Goal: Task Accomplishment & Management: Manage account settings

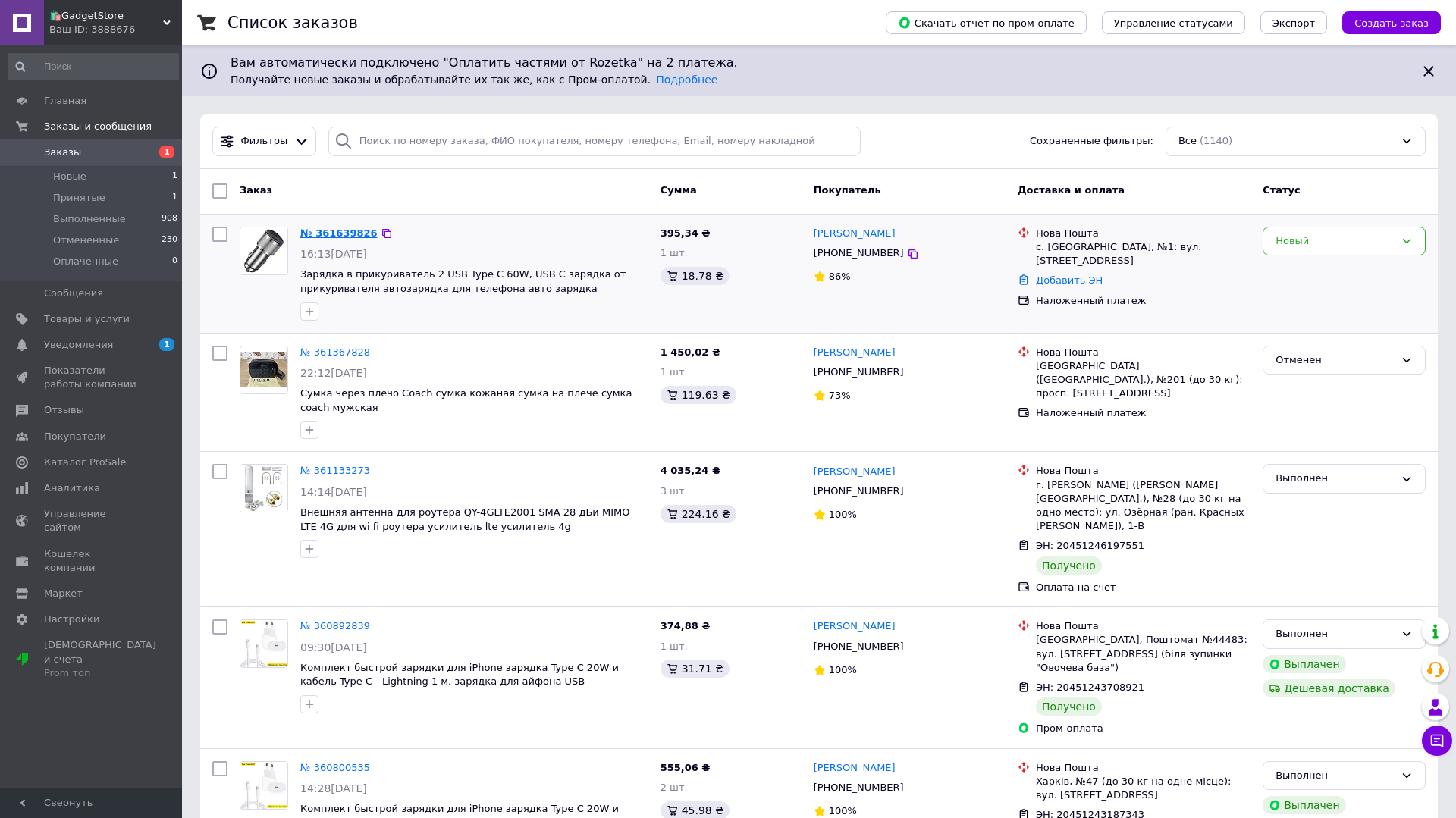
click at [339, 235] on link "№ 361639826" at bounding box center [339, 233] width 77 height 12
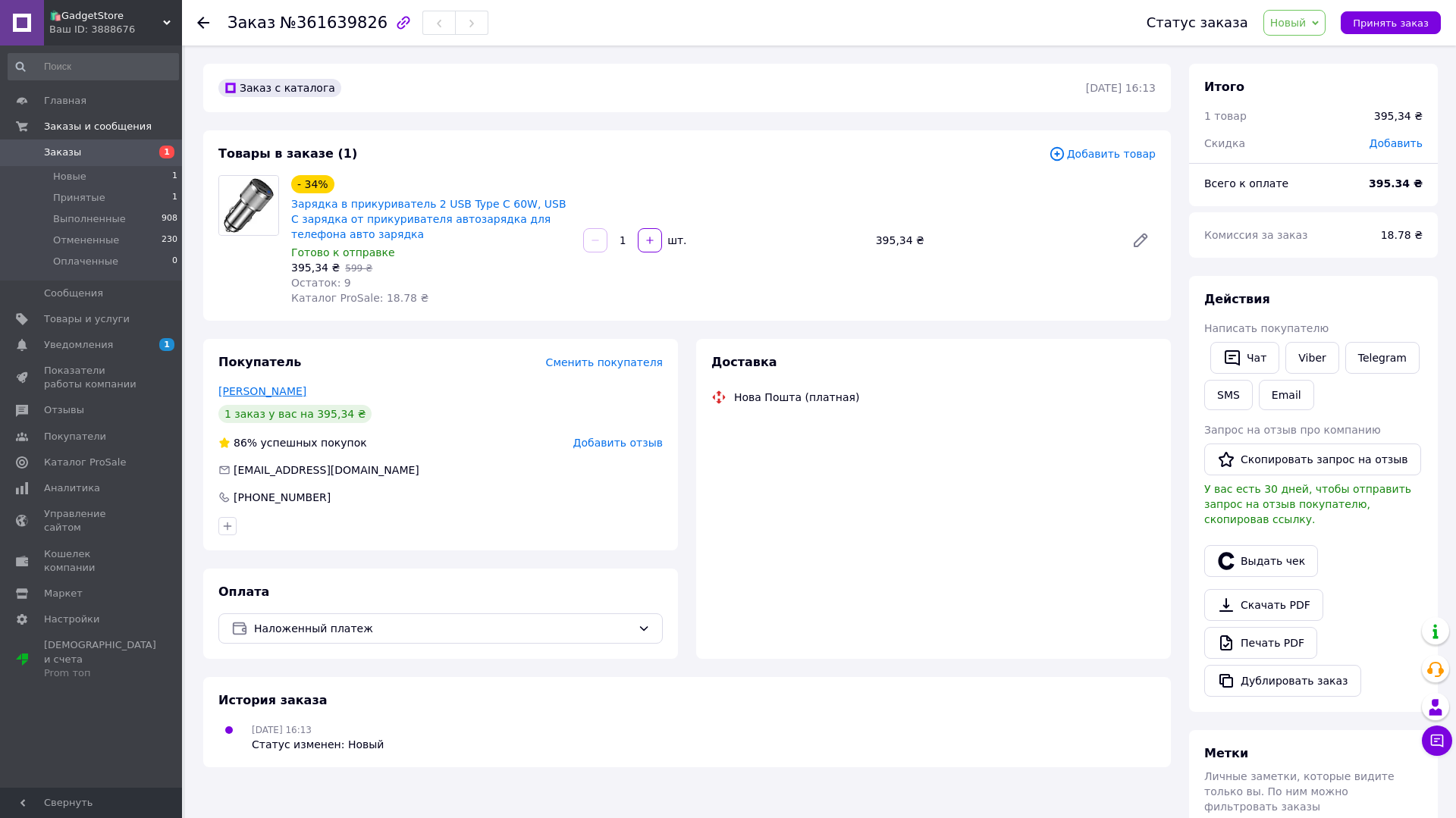
click at [276, 389] on link "[PERSON_NAME]" at bounding box center [262, 391] width 88 height 12
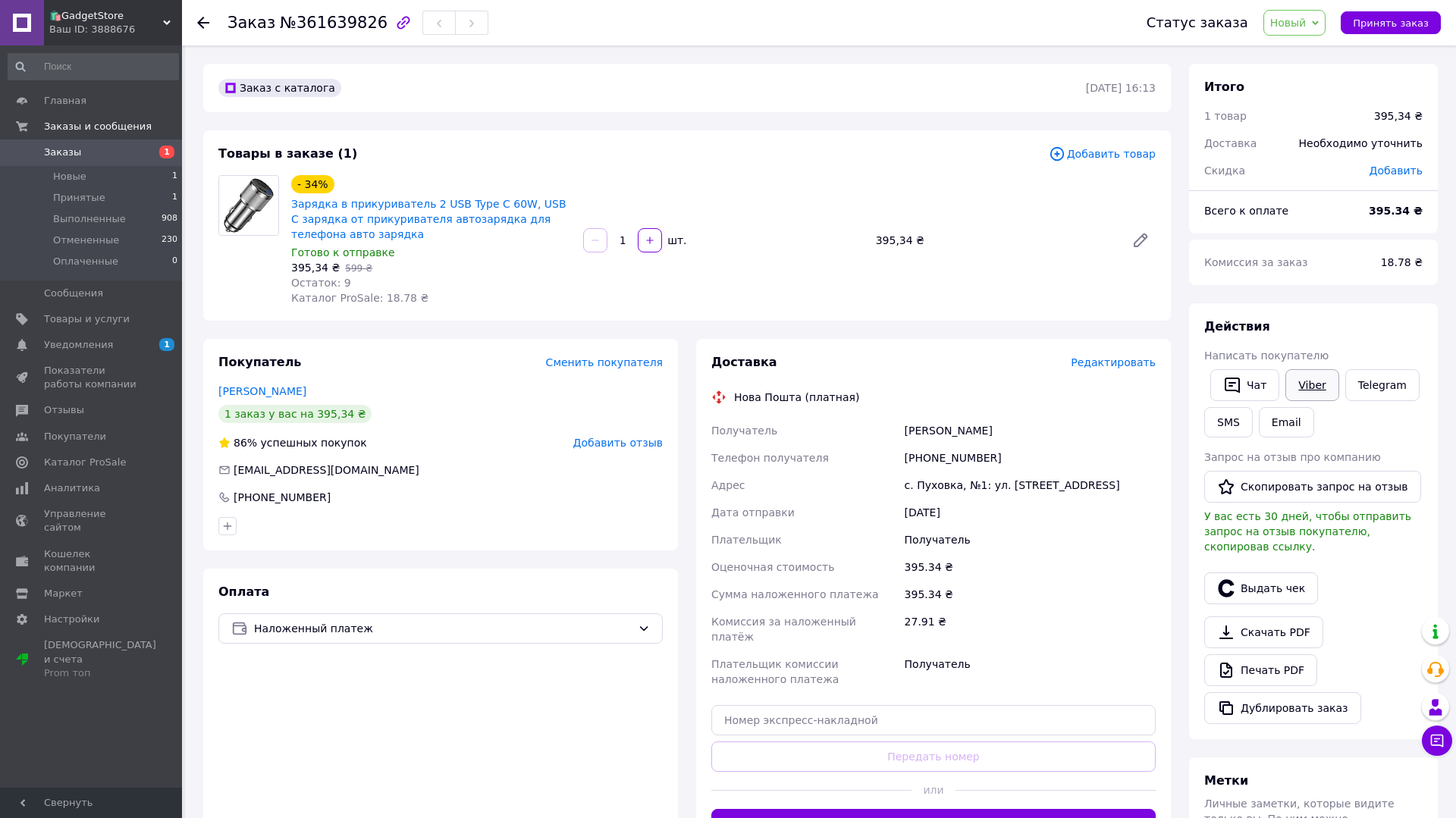
click at [1316, 386] on link "Viber" at bounding box center [1311, 385] width 53 height 32
click at [1393, 23] on span "Принять заказ" at bounding box center [1391, 23] width 76 height 12
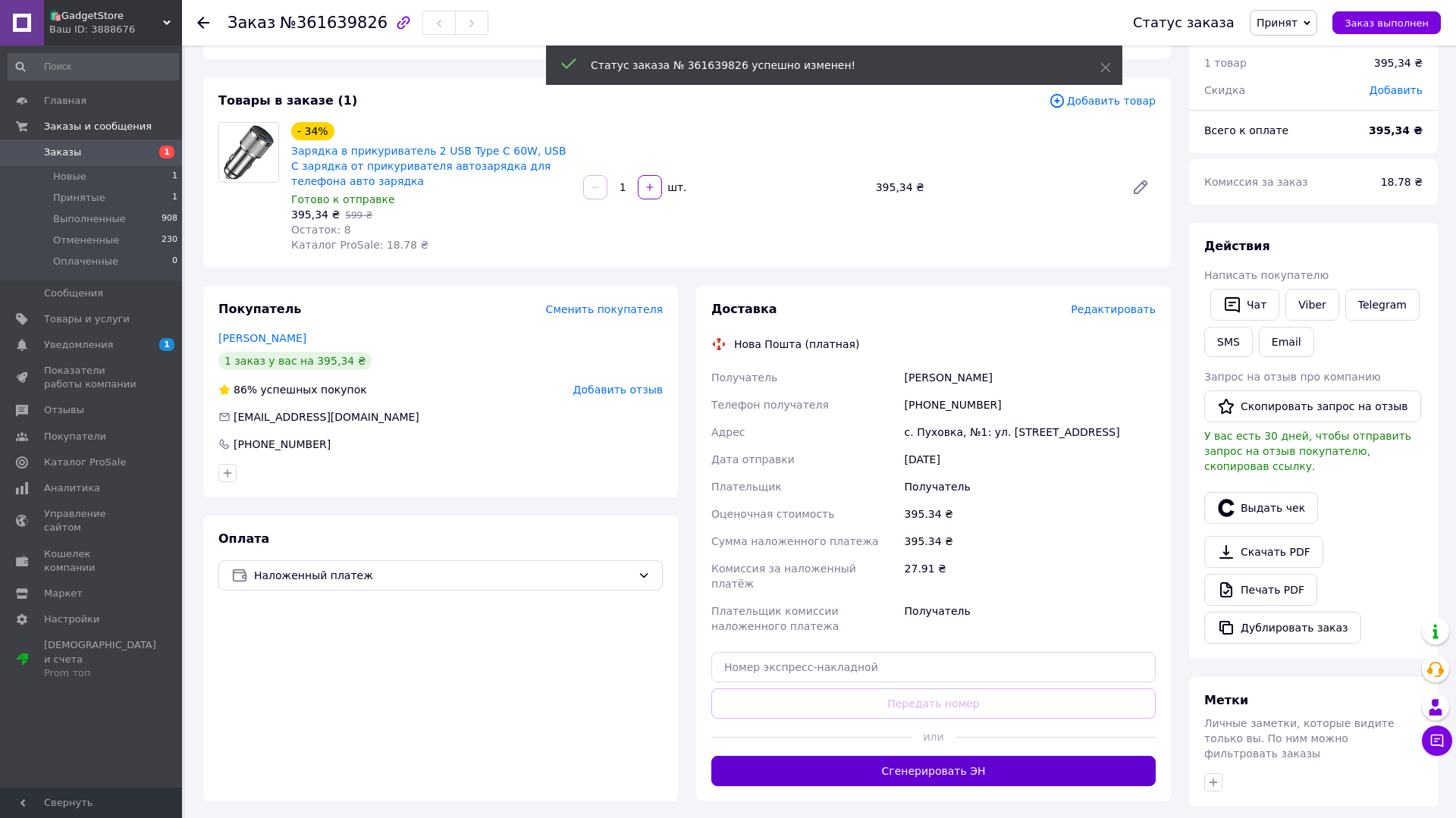
click at [808, 756] on button "Сгенерировать ЭН" at bounding box center [933, 770] width 444 height 30
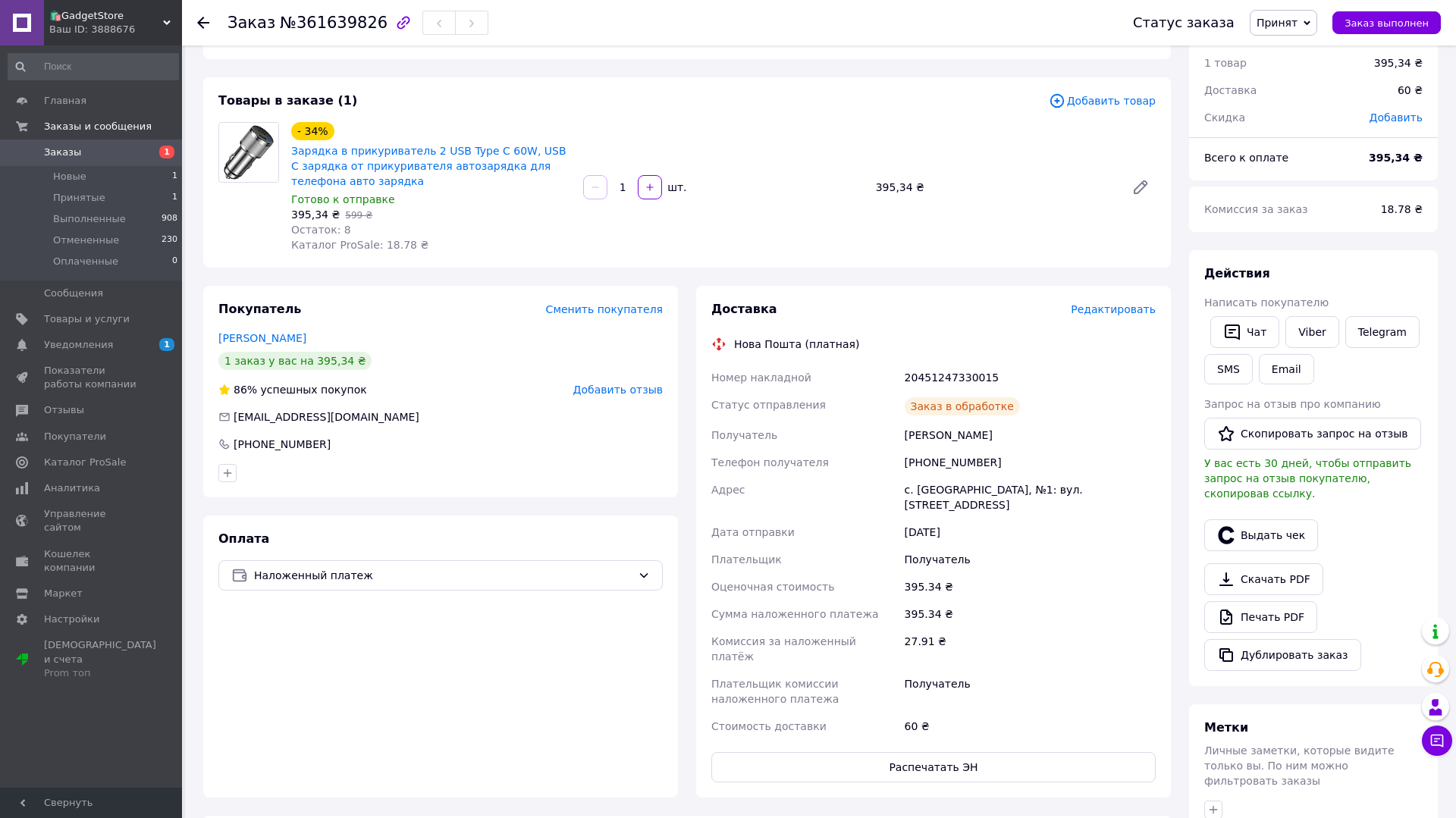
click at [964, 374] on div "20451247330015" at bounding box center [1030, 377] width 257 height 27
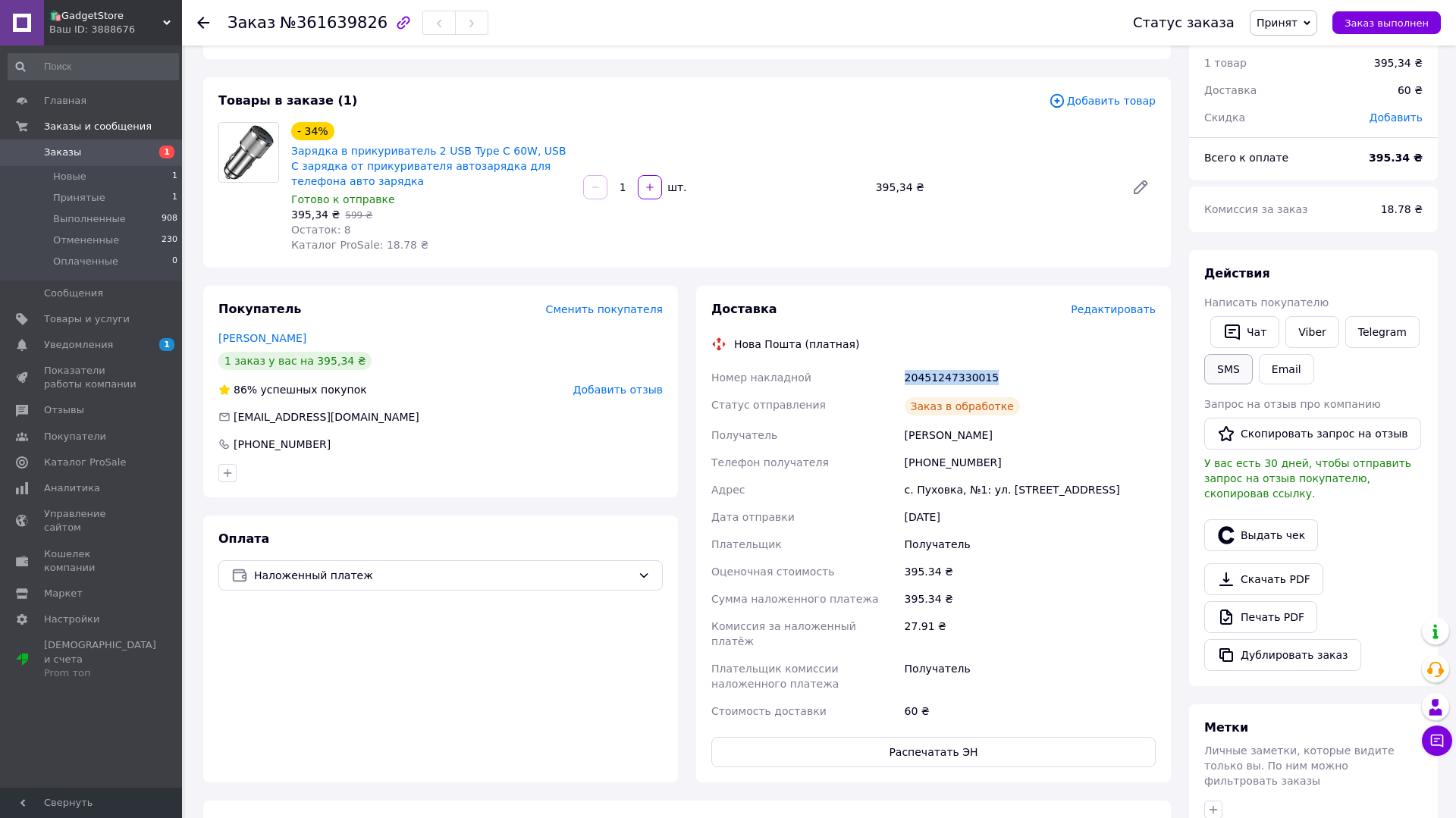
copy div "20451247330015"
click at [1209, 380] on button "SMS" at bounding box center [1228, 369] width 48 height 30
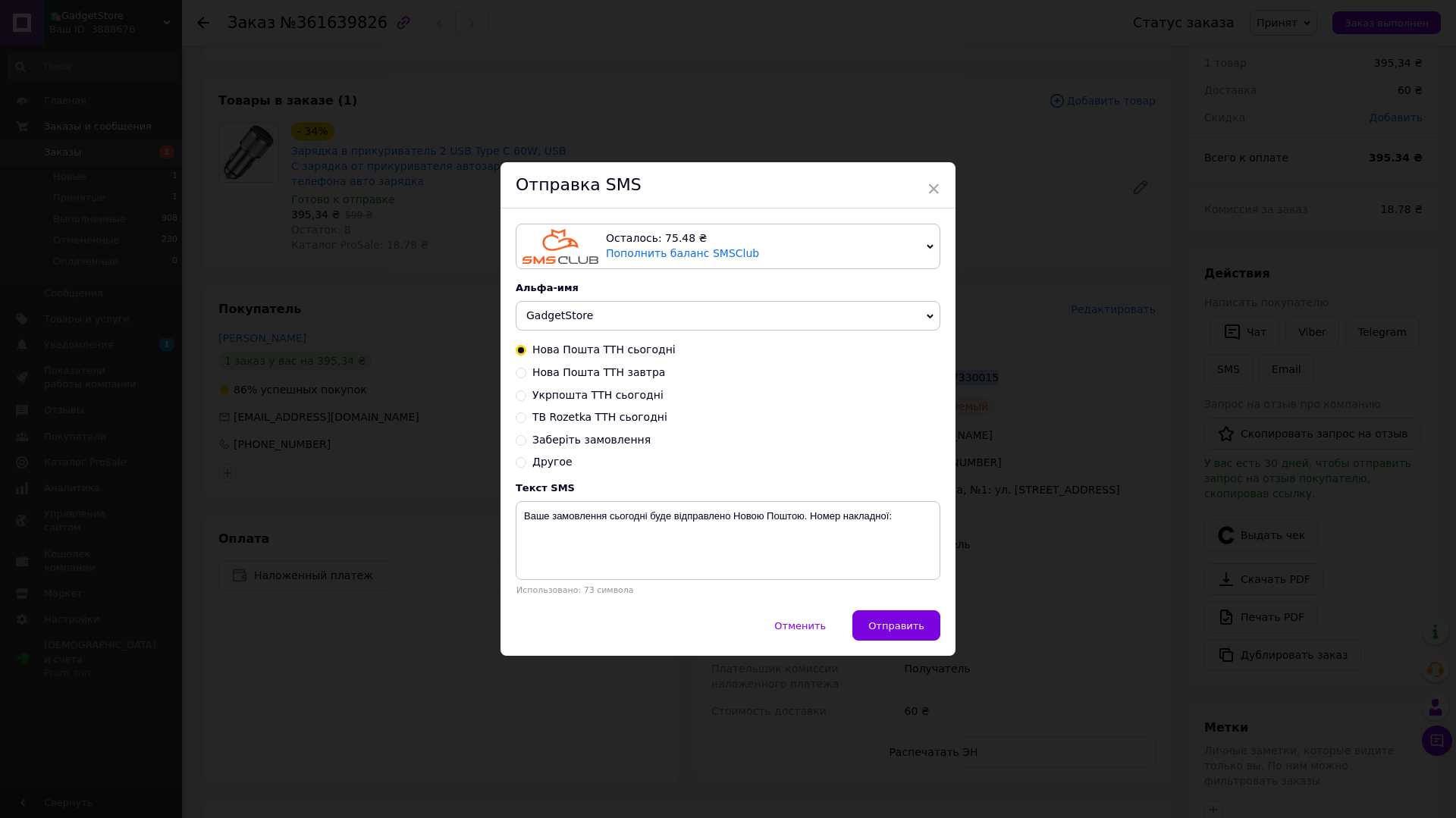
click at [590, 376] on span "Нова Пошта ТТН завтра" at bounding box center [599, 372] width 132 height 12
click at [526, 376] on input "Нова Пошта ТТН завтра" at bounding box center [521, 372] width 11 height 11
radio input "true"
radio input "false"
click at [910, 538] on textarea "Ваше замовлення завтра буде відправлено Новою Поштою. Номер накладної:" at bounding box center [728, 540] width 425 height 78
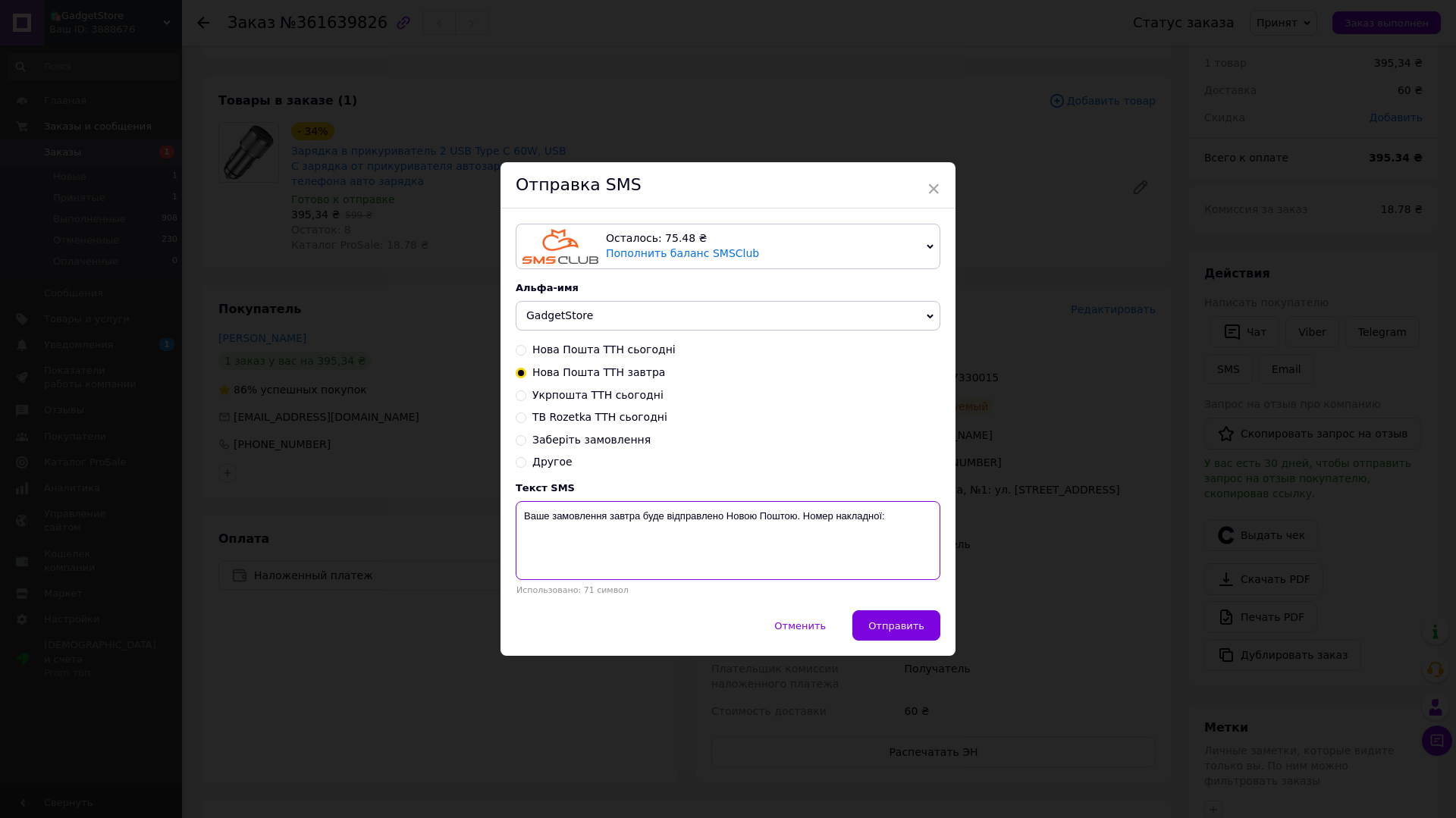
paste textarea "20451247330015"
type textarea "Ваше замовлення завтра буде відправлено Новою Поштою. Номер накладної: 20451247…"
click at [912, 631] on span "Отправить" at bounding box center [896, 626] width 56 height 12
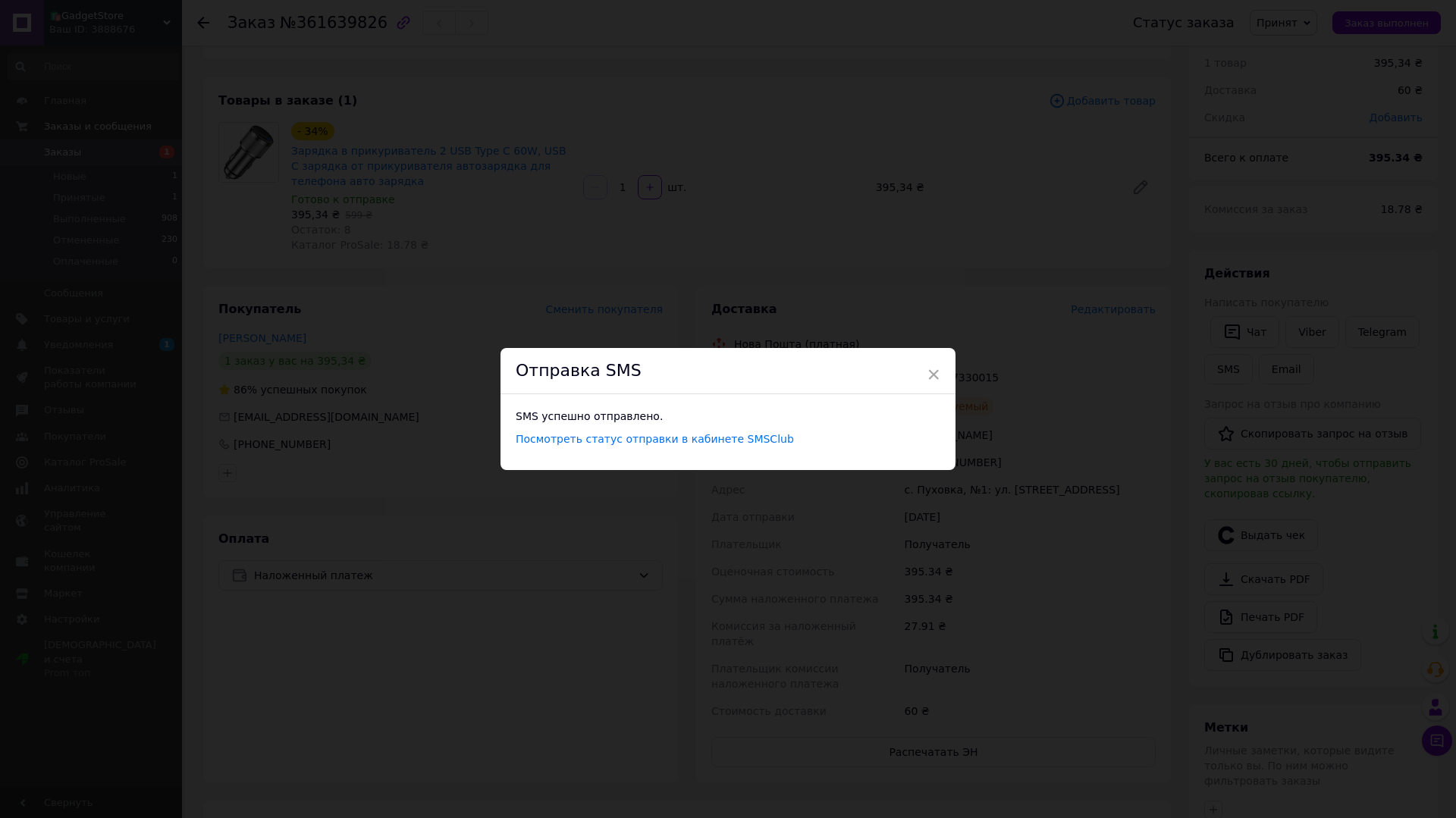
click at [1234, 336] on div "× Отправка SMS SMS успешно отправлено. Посмотреть статус отправки в кабинете SM…" at bounding box center [728, 409] width 1456 height 818
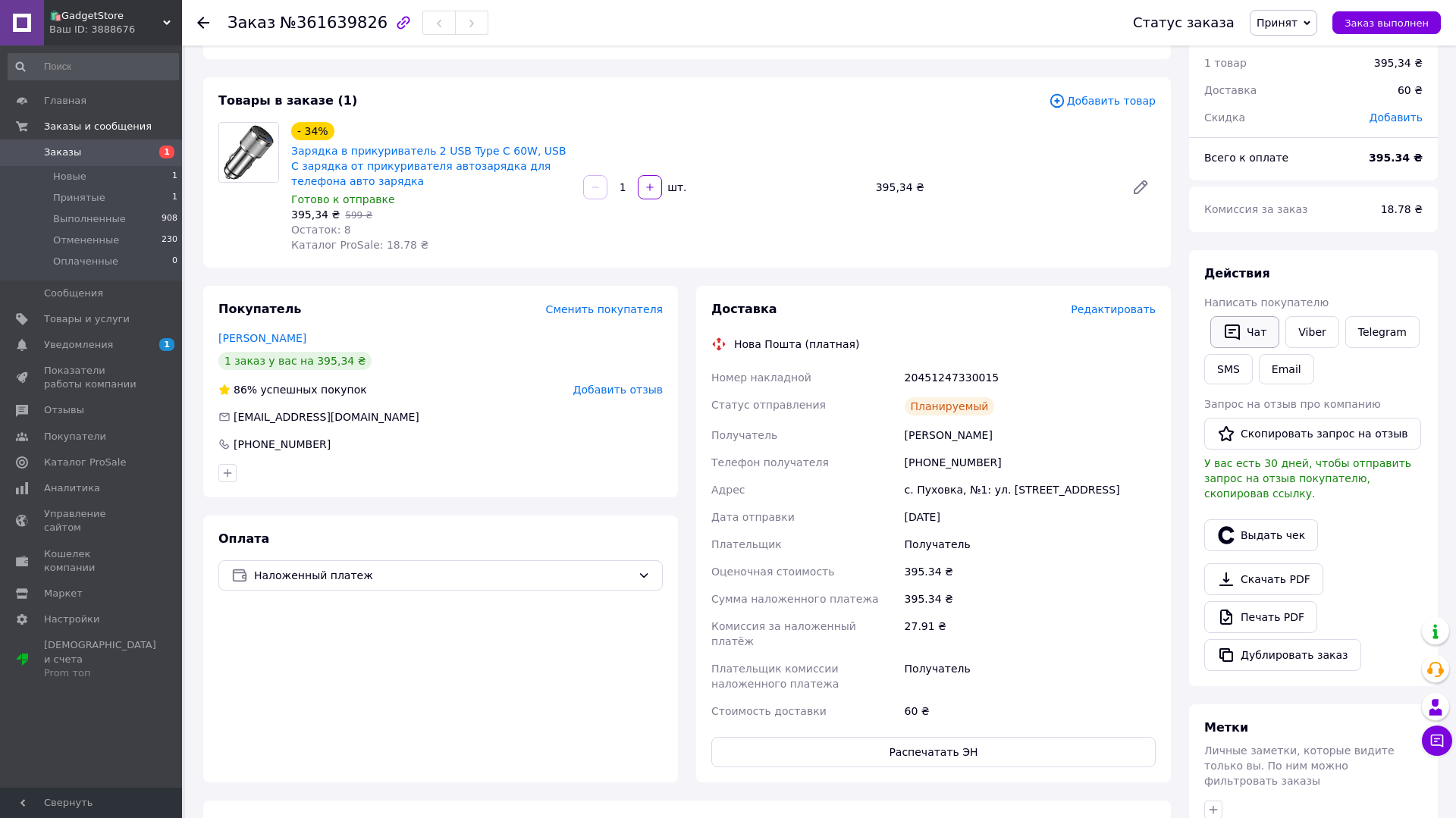
click at [1244, 336] on button "Чат" at bounding box center [1244, 332] width 69 height 32
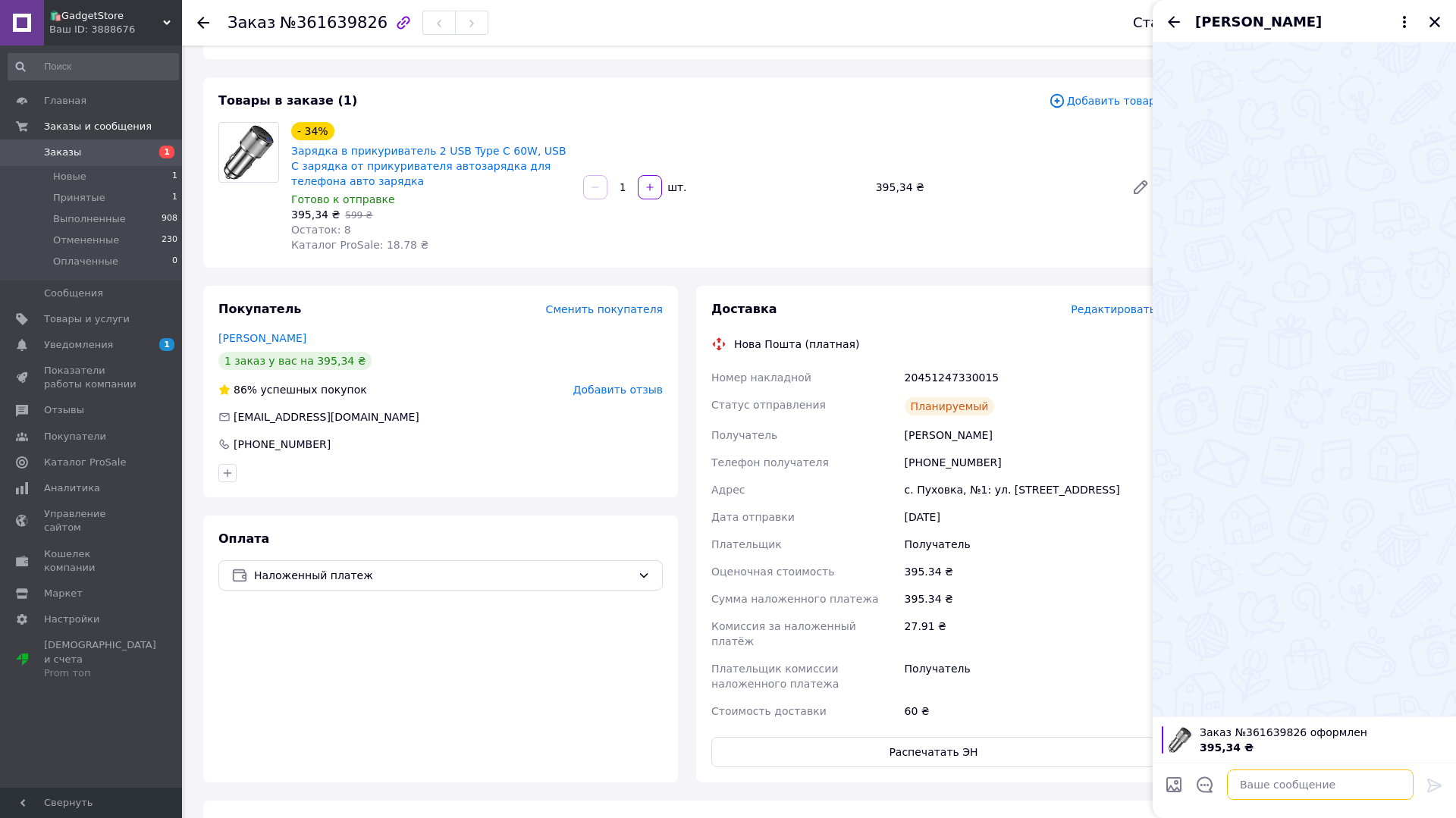
click at [1284, 791] on textarea at bounding box center [1320, 784] width 186 height 30
type textarea "L"
paste textarea "Ваше замовлення завтра буде відправлено Новою Поштою. Номер накладної: 20451247…"
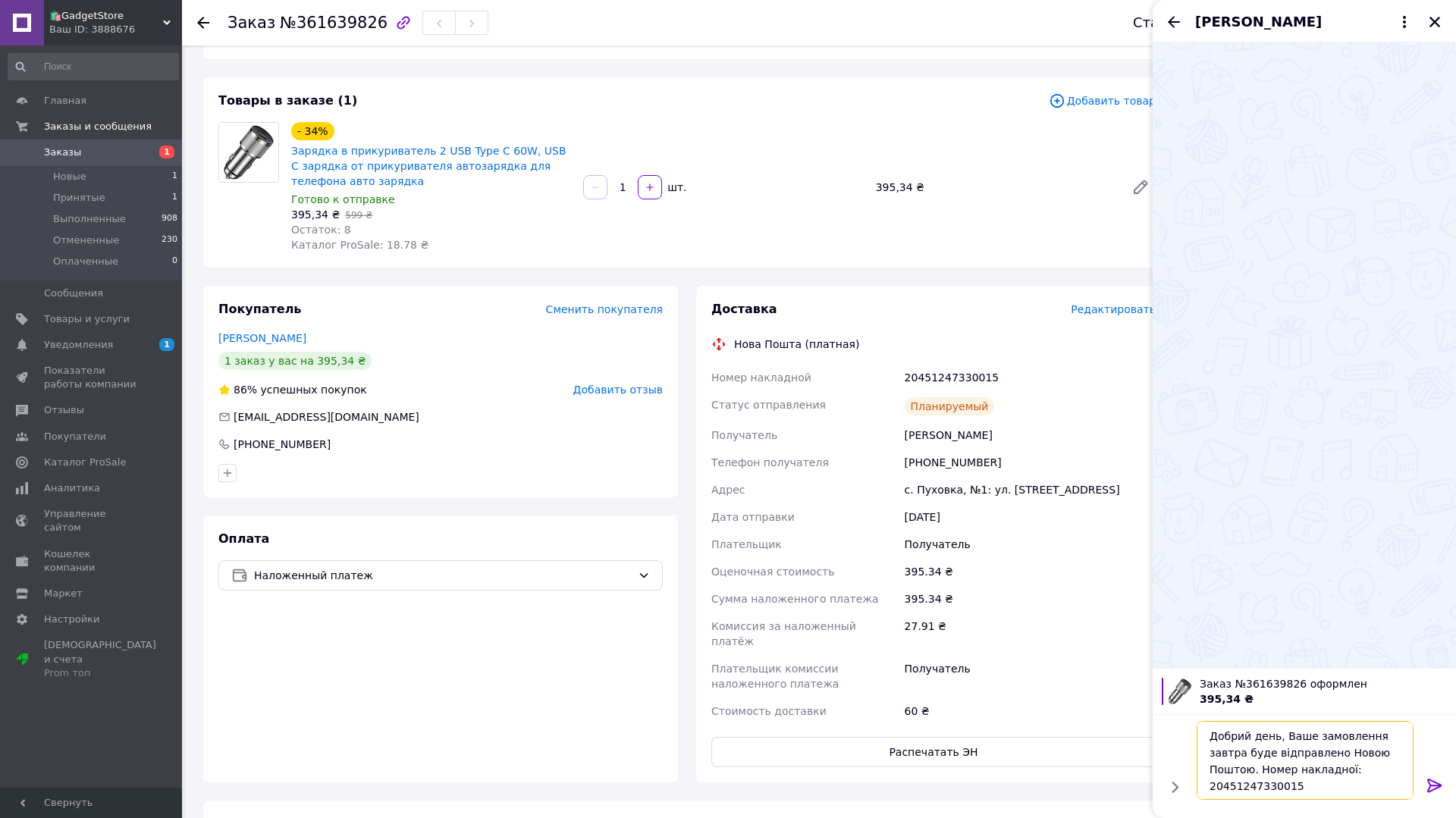
click at [1378, 736] on textarea "Добрий день, Ваше замовлення завтра буде відправлено Новою Поштою. Номер наклад…" at bounding box center [1305, 760] width 217 height 78
type textarea "Добрий день, Ваше замовлення Автозарядка 60W 2 Type C завтра буде відправлено Н…"
click at [1431, 786] on icon at bounding box center [1434, 786] width 18 height 18
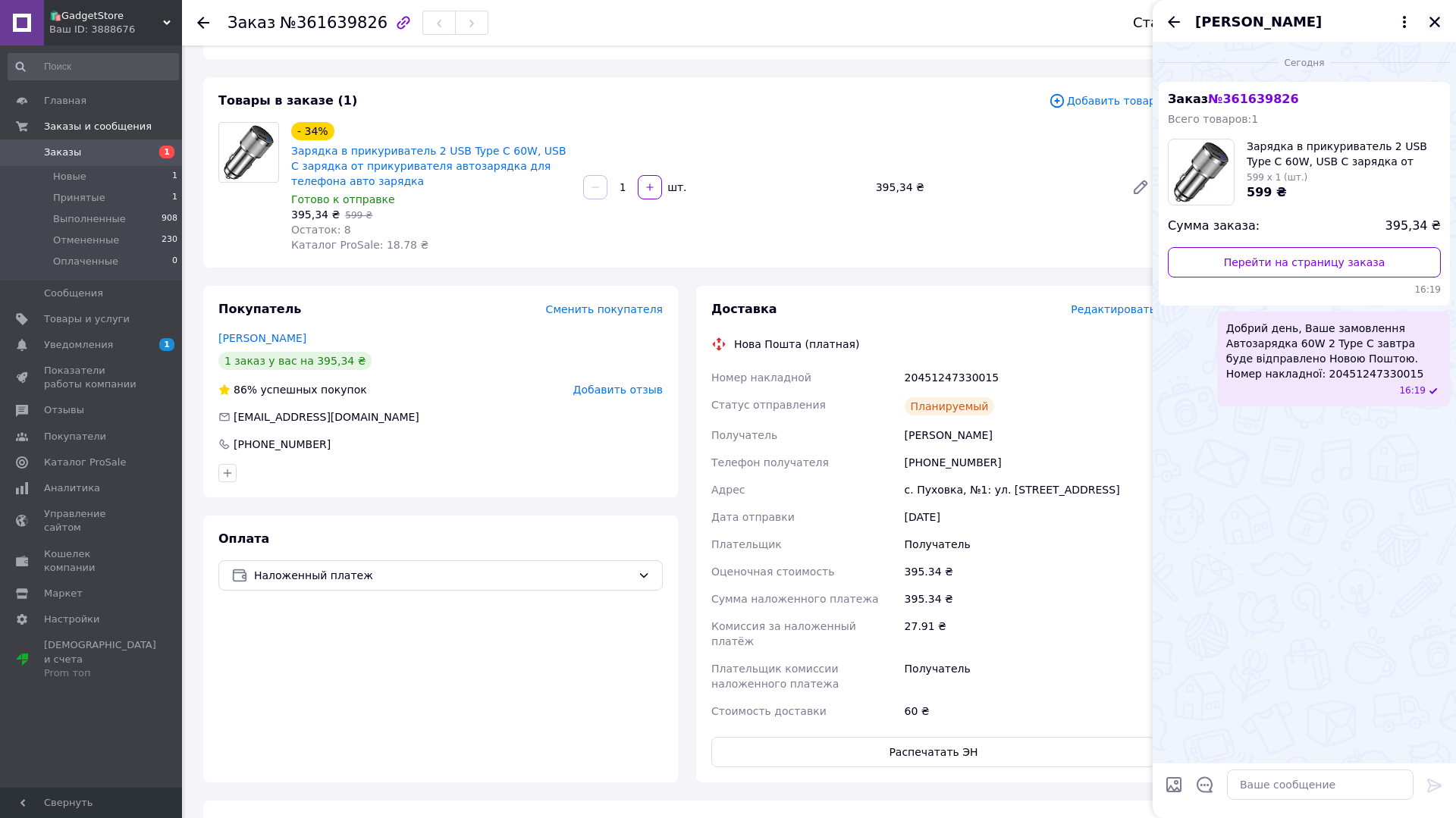
click at [1438, 17] on icon "Закрыть" at bounding box center [1434, 22] width 11 height 11
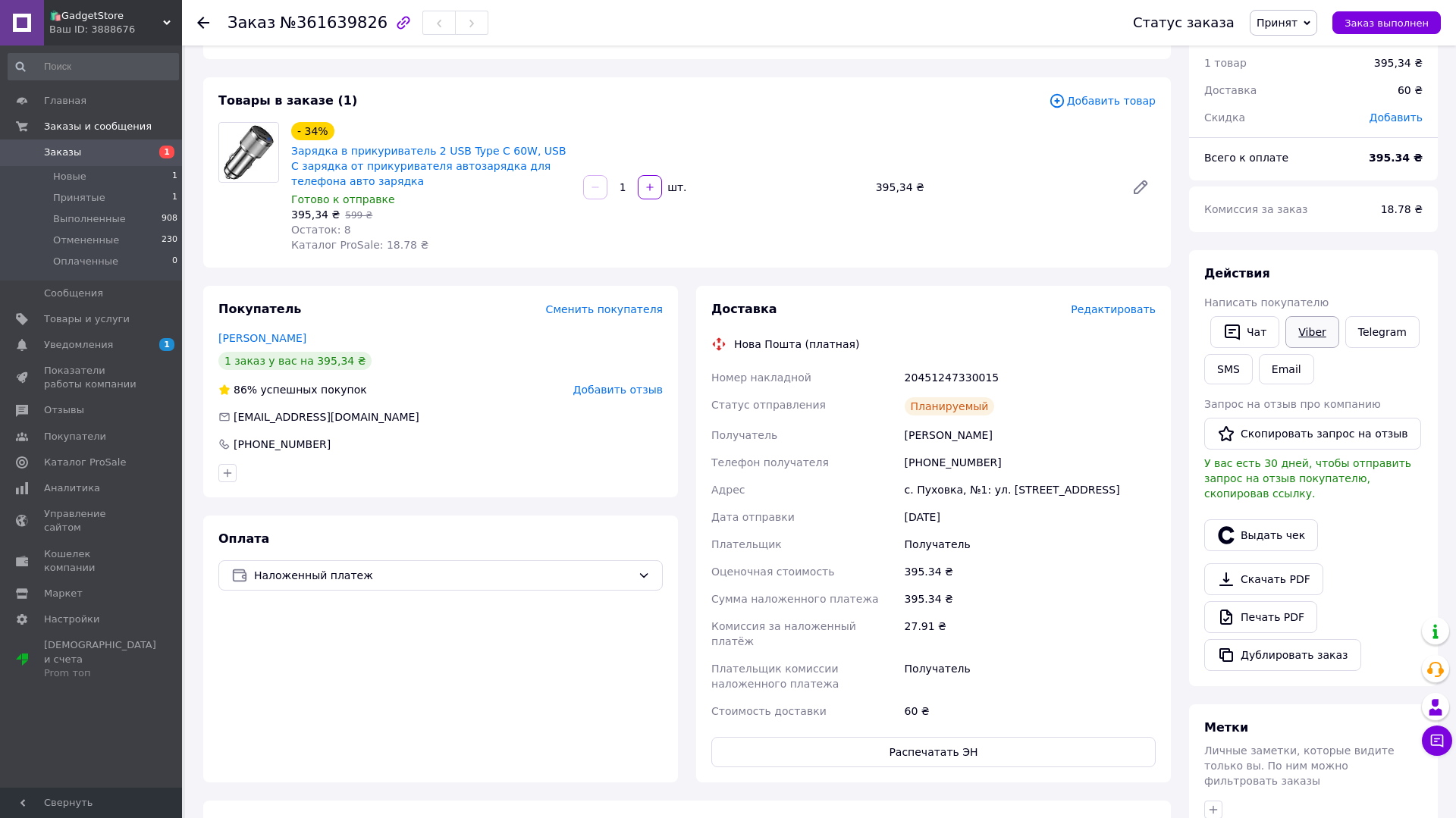
click at [1306, 329] on link "Viber" at bounding box center [1311, 332] width 53 height 32
click at [935, 379] on div "20451247330015" at bounding box center [1030, 377] width 257 height 27
copy div "20451247330015"
